Goal: Task Accomplishment & Management: Use online tool/utility

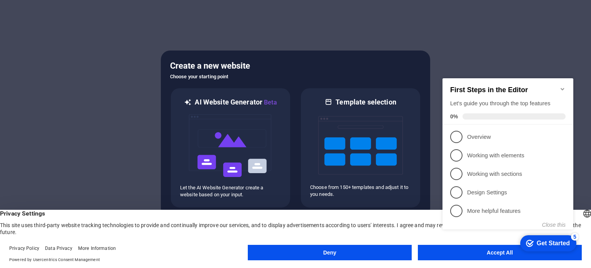
click div "checkmark Get Started 5 First Steps in the Editor Let's guide you through the t…"
click at [565, 86] on icon "Minimize checklist" at bounding box center [563, 89] width 6 height 6
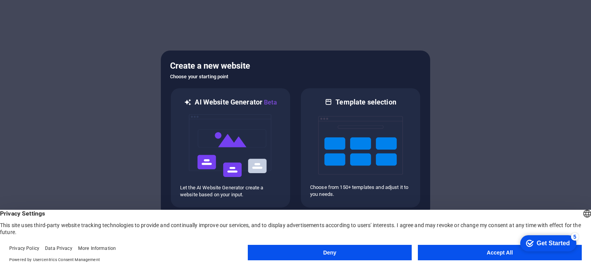
click at [479, 252] on button "Accept All" at bounding box center [500, 252] width 164 height 15
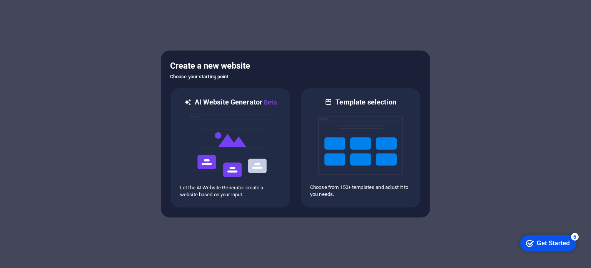
click at [61, 22] on div at bounding box center [295, 134] width 591 height 268
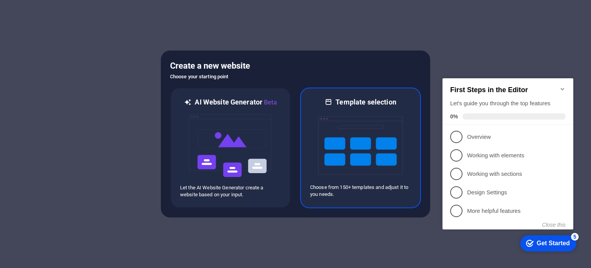
click at [354, 168] on img at bounding box center [360, 145] width 85 height 77
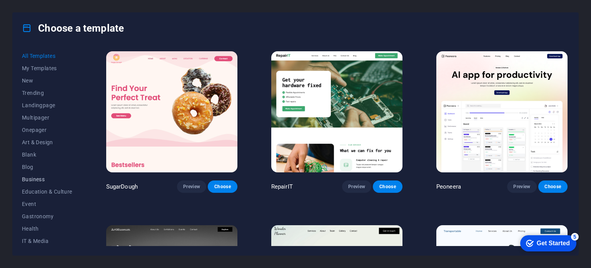
scroll to position [112, 0]
click at [39, 191] on span "Services" at bounding box center [47, 191] width 50 height 6
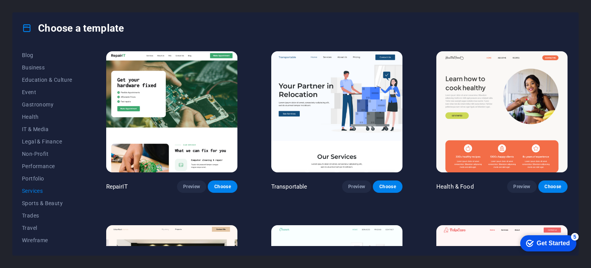
scroll to position [131, 0]
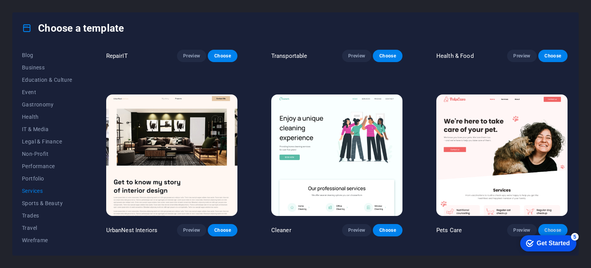
click at [548, 229] on span "Choose" at bounding box center [553, 230] width 17 height 6
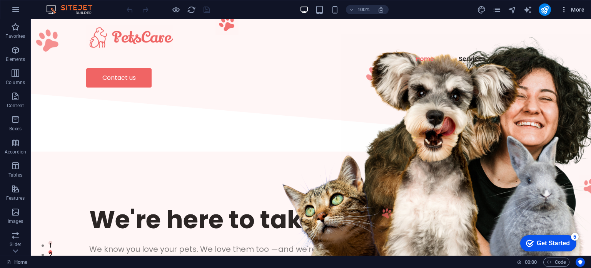
click at [564, 13] on icon "button" at bounding box center [565, 10] width 8 height 8
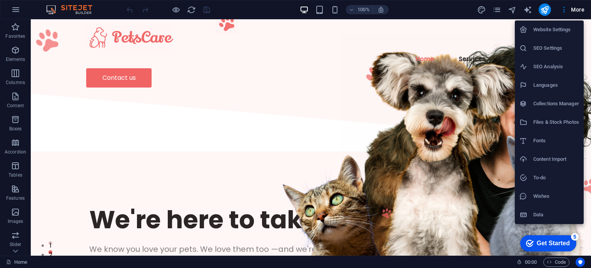
click at [427, 3] on div at bounding box center [295, 134] width 591 height 268
